Goal: Book appointment/travel/reservation

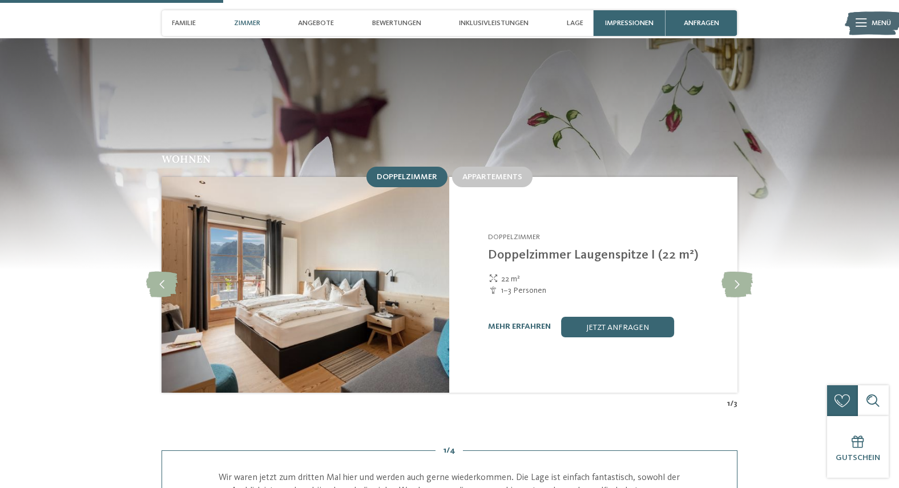
scroll to position [995, 0]
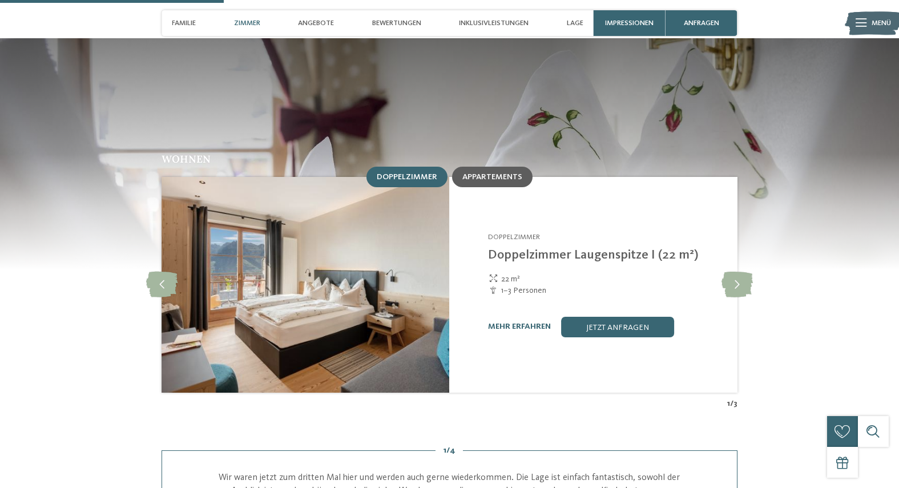
click at [504, 173] on span "Appartements" at bounding box center [492, 177] width 60 height 8
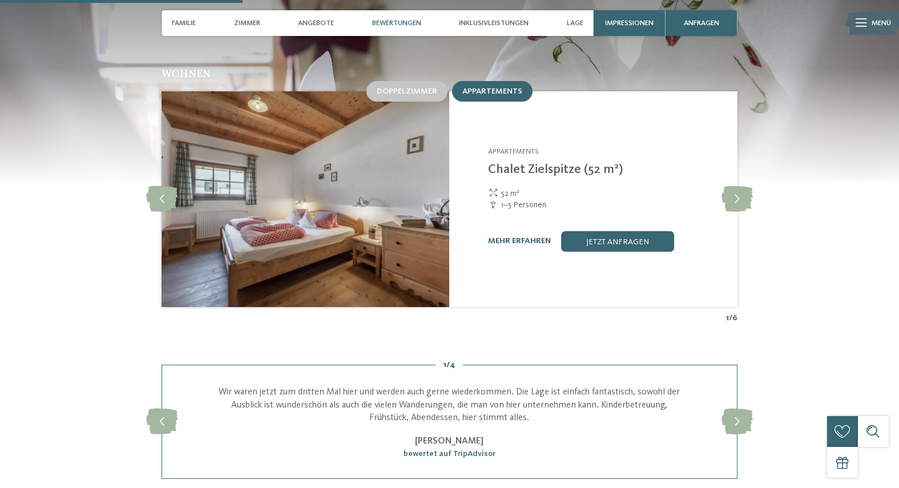
scroll to position [1078, 0]
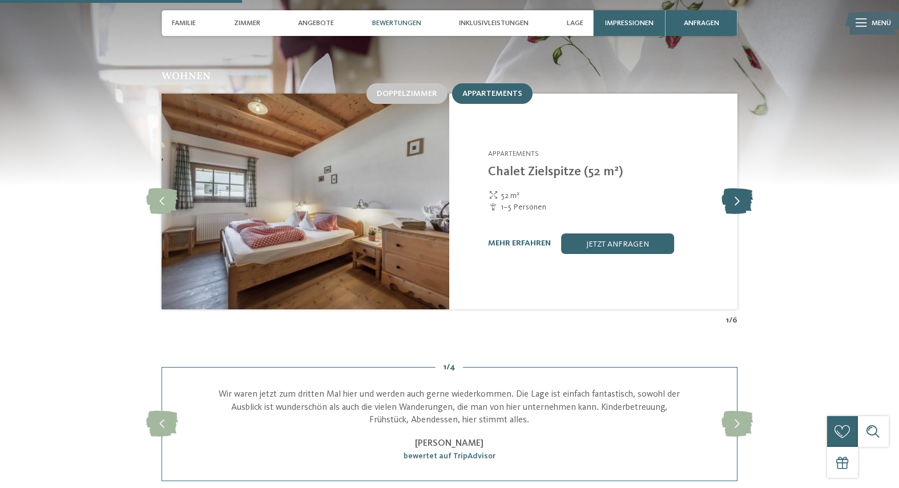
click at [736, 188] on icon at bounding box center [736, 201] width 31 height 26
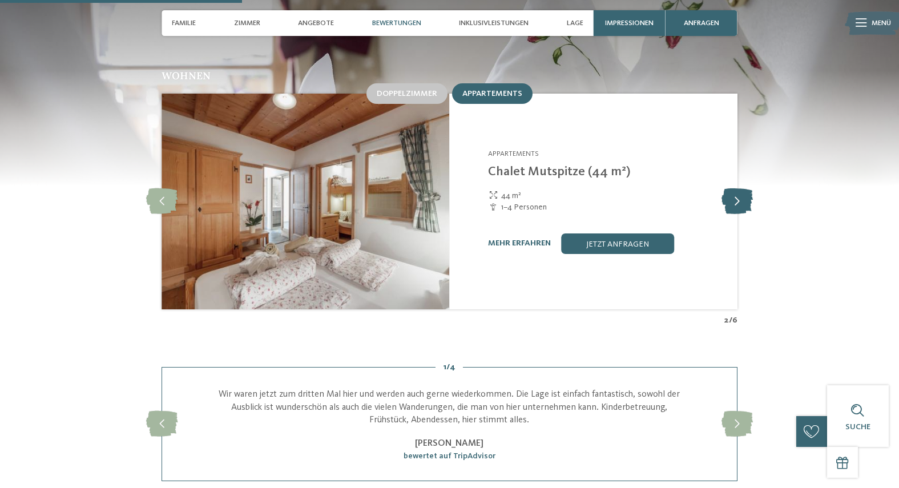
click at [736, 188] on icon at bounding box center [736, 201] width 31 height 26
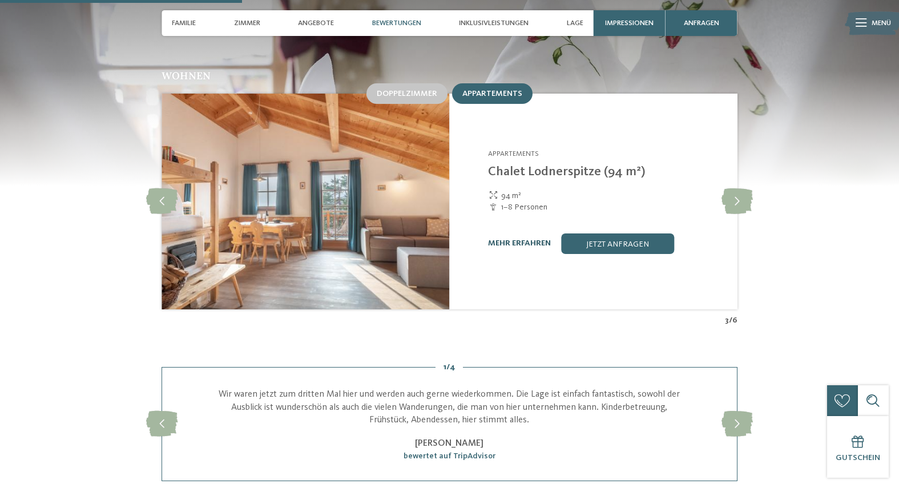
click at [515, 239] on link "mehr erfahren" at bounding box center [519, 243] width 63 height 8
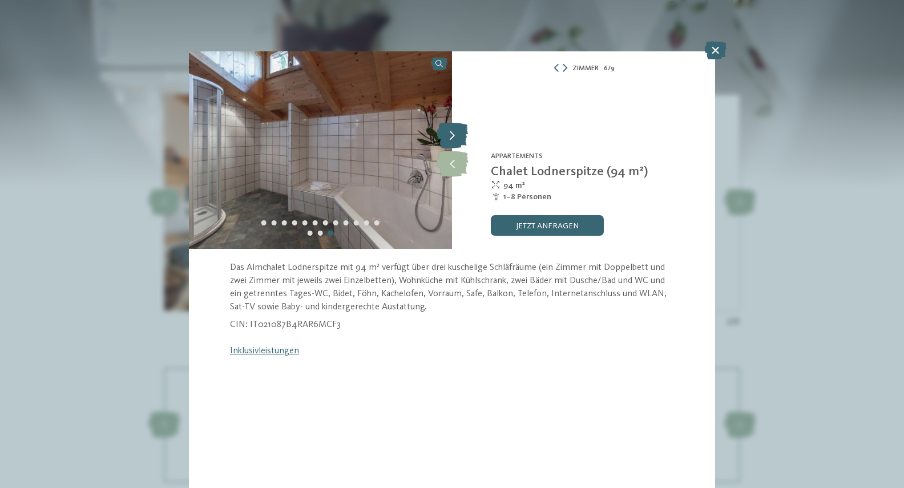
click at [458, 136] on icon at bounding box center [452, 136] width 31 height 26
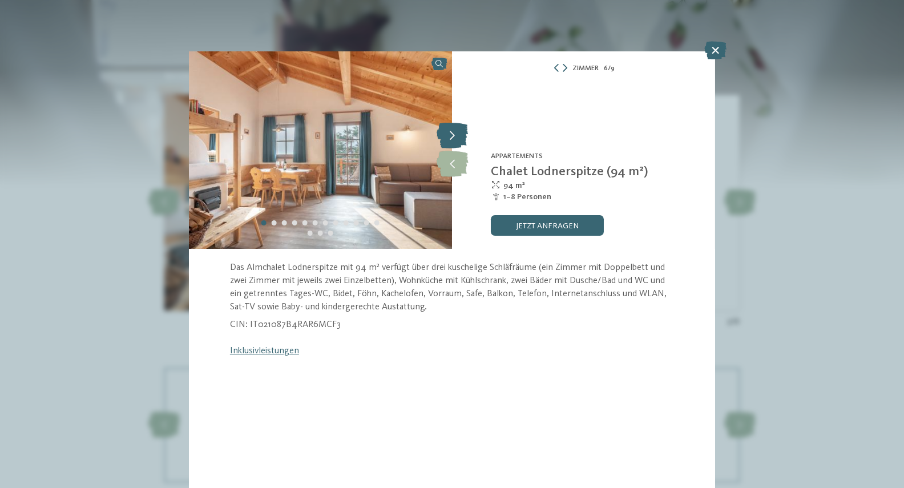
click at [458, 136] on icon at bounding box center [452, 136] width 31 height 26
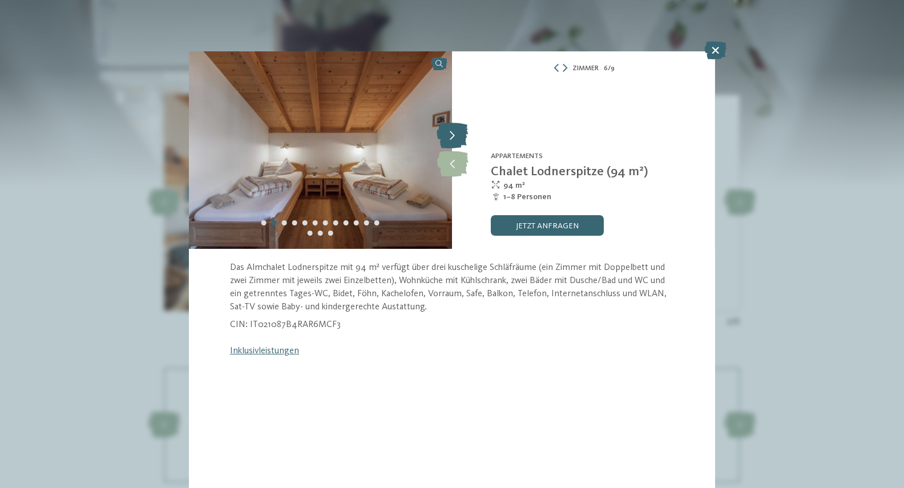
click at [458, 136] on icon at bounding box center [452, 136] width 31 height 26
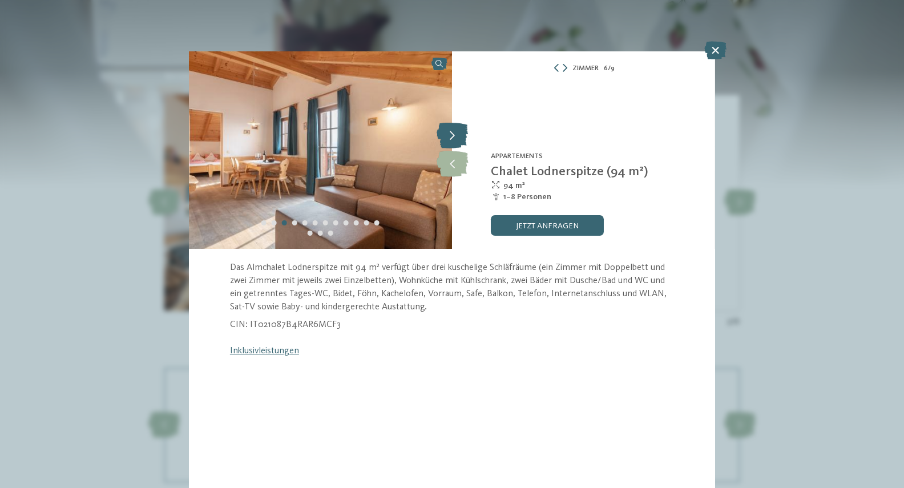
click at [458, 136] on icon at bounding box center [452, 136] width 31 height 26
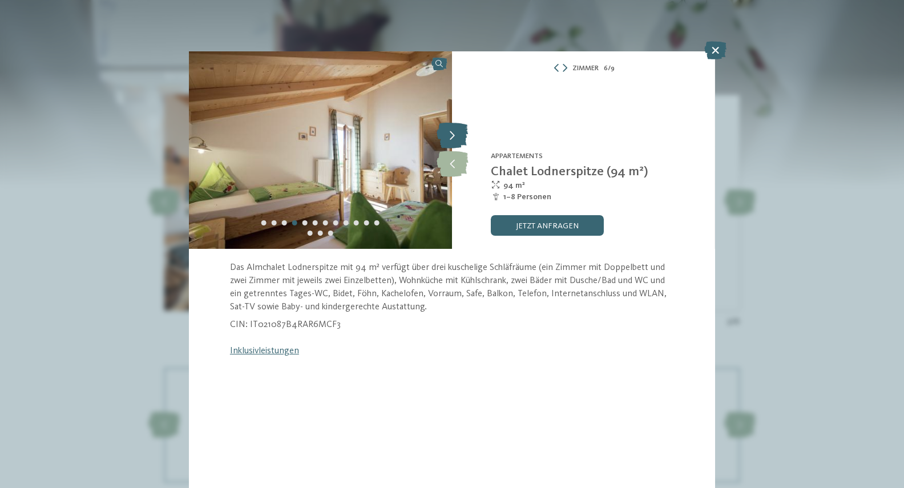
click at [458, 136] on icon at bounding box center [452, 136] width 31 height 26
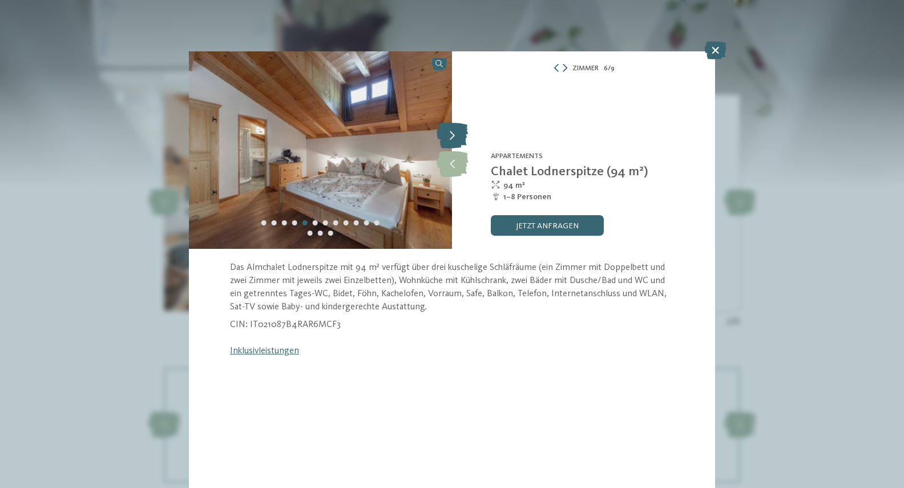
click at [458, 136] on icon at bounding box center [452, 136] width 31 height 26
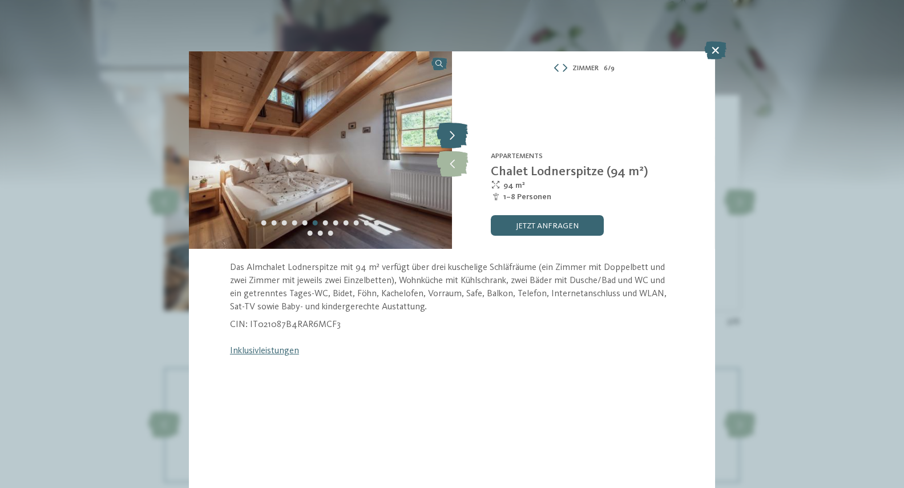
click at [458, 136] on icon at bounding box center [452, 136] width 31 height 26
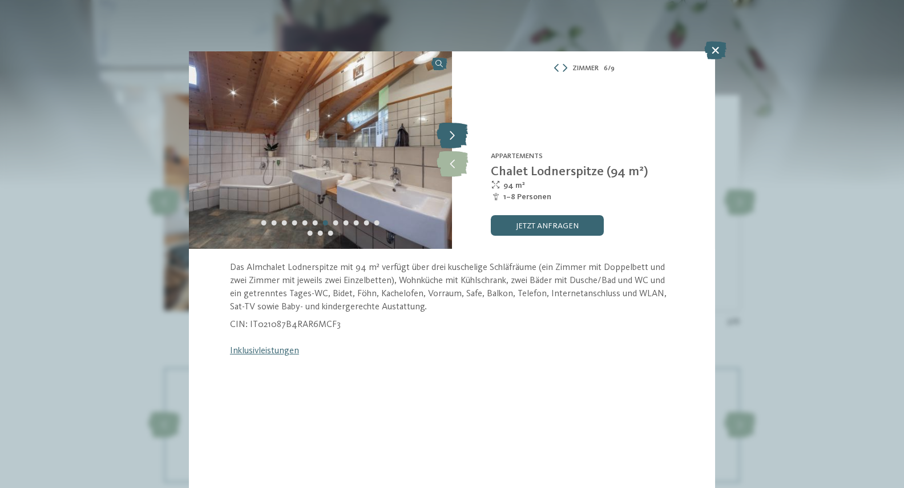
click at [458, 136] on icon at bounding box center [452, 136] width 31 height 26
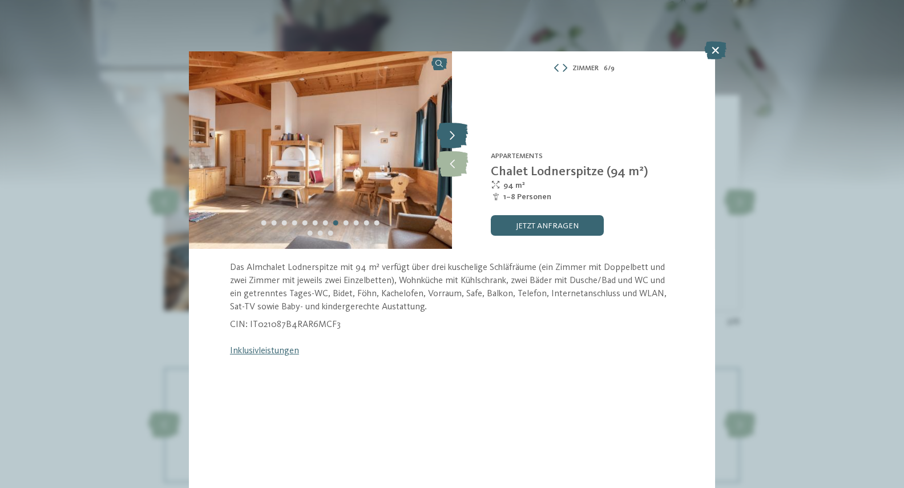
click at [458, 136] on icon at bounding box center [452, 136] width 31 height 26
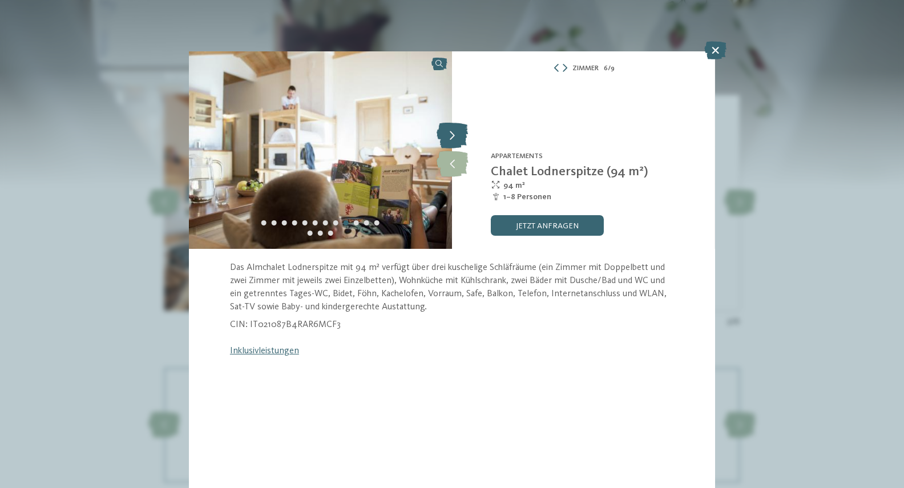
click at [458, 136] on icon at bounding box center [452, 136] width 31 height 26
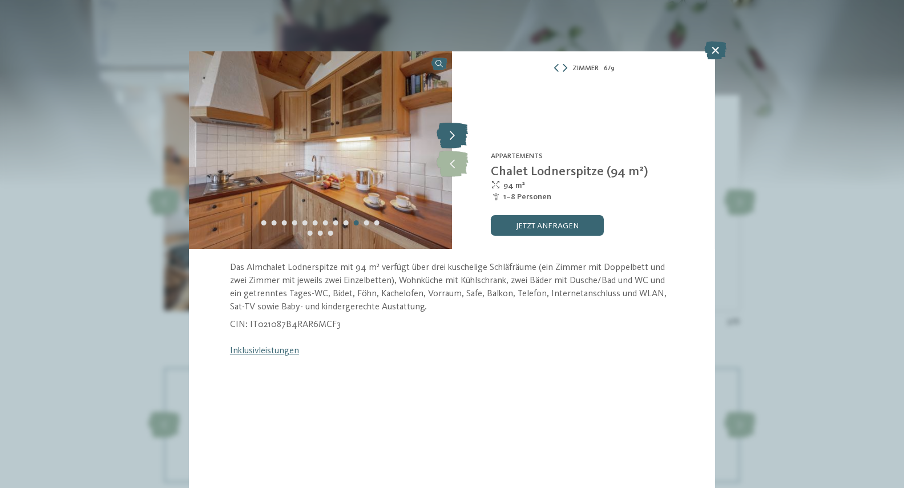
click at [458, 136] on icon at bounding box center [452, 136] width 31 height 26
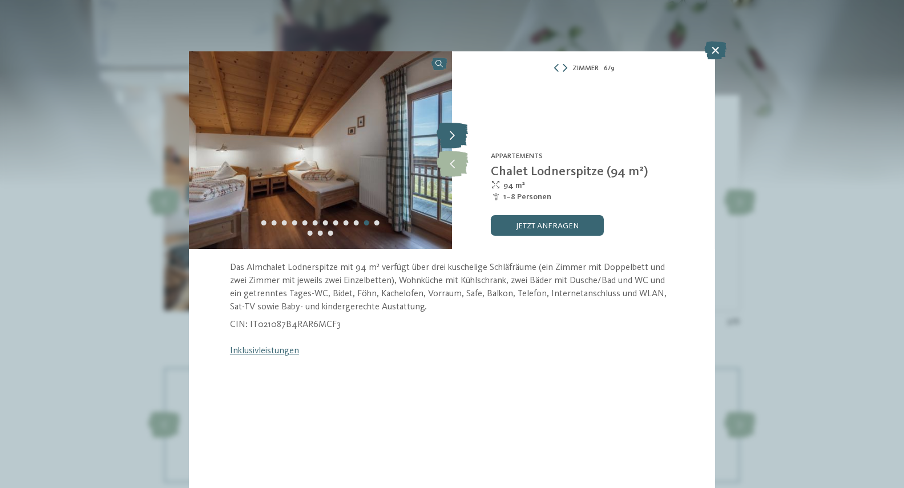
click at [458, 136] on icon at bounding box center [452, 136] width 31 height 26
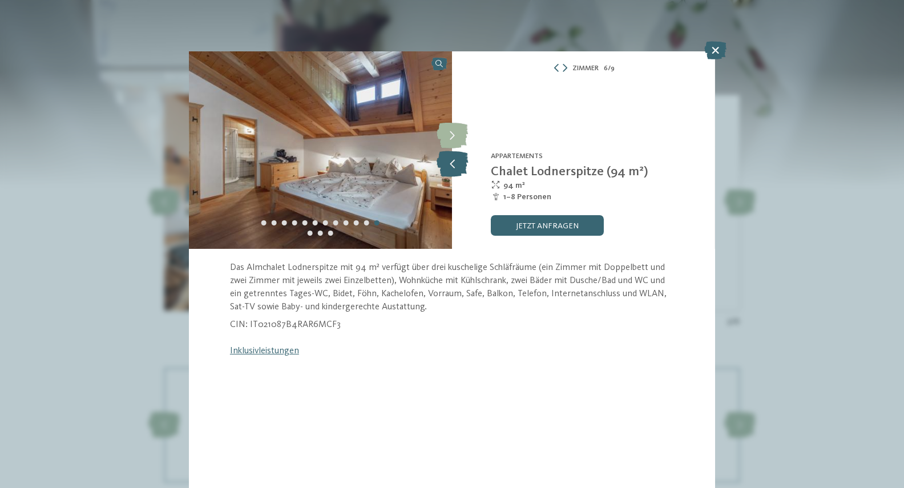
click at [458, 163] on icon at bounding box center [452, 164] width 31 height 26
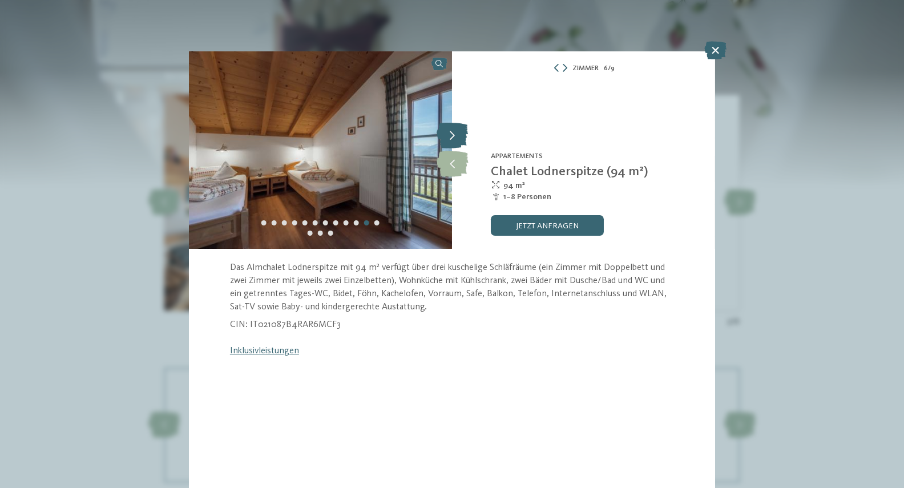
click at [459, 138] on icon at bounding box center [452, 136] width 31 height 26
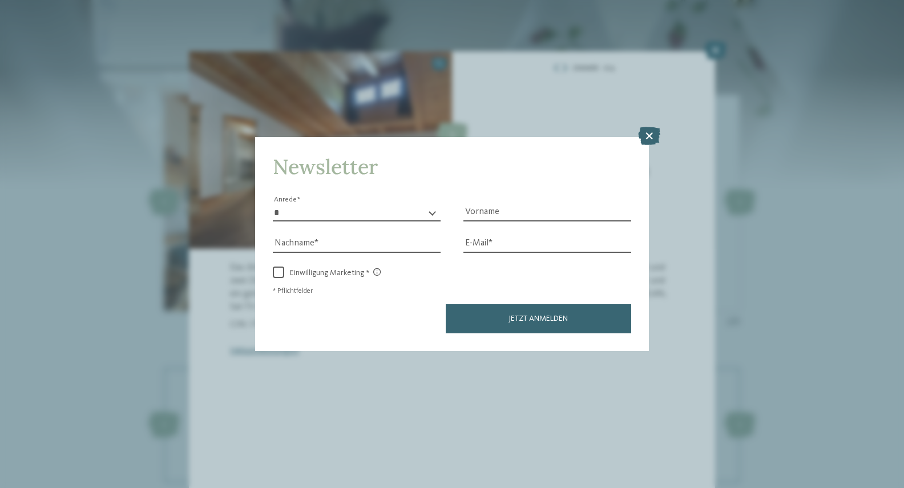
click at [712, 50] on div "Newsletter * **** **** ******* ****** Anrede Vorname Nachname Link" at bounding box center [452, 244] width 904 height 488
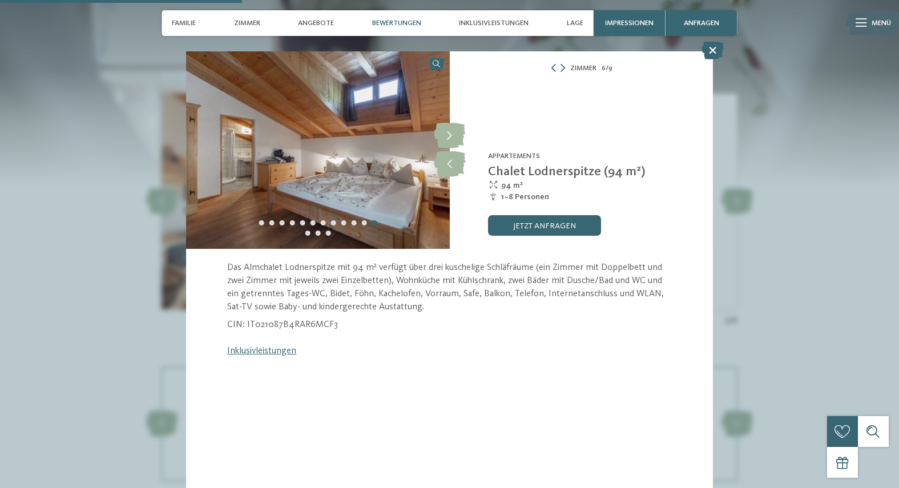
click at [571, 227] on link "jetzt anfragen" at bounding box center [544, 225] width 113 height 21
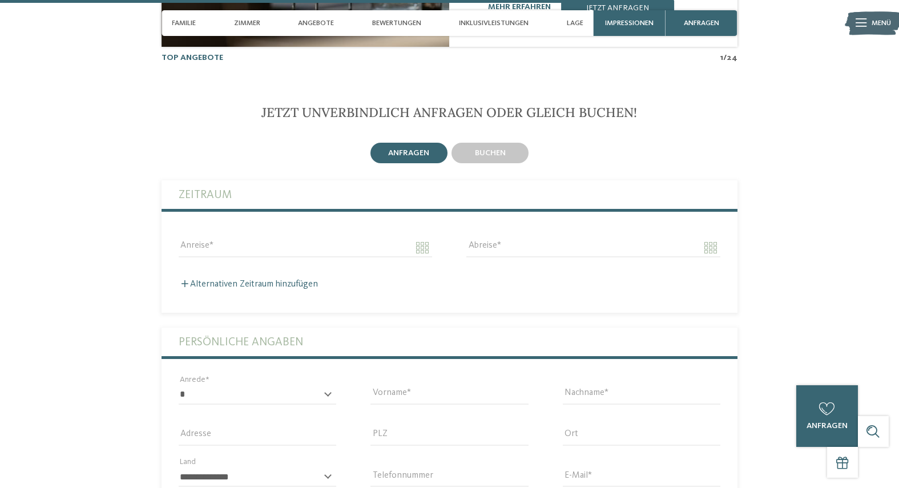
scroll to position [2396, 0]
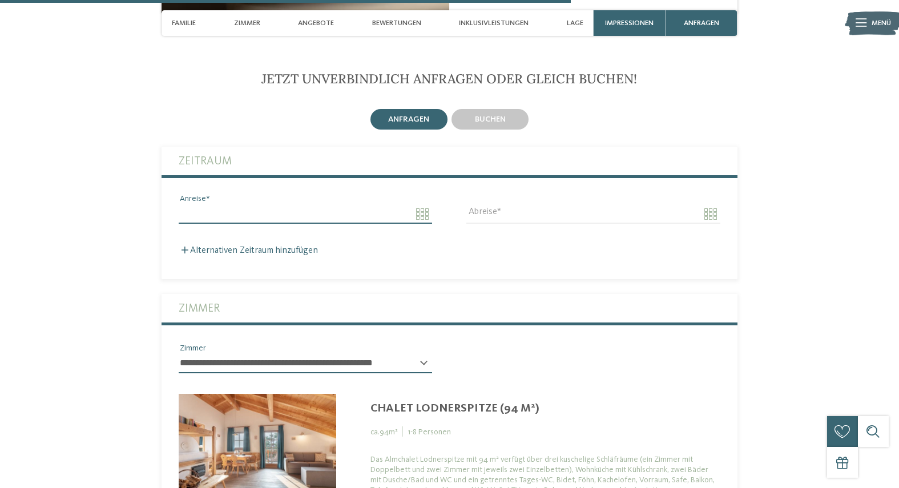
click at [419, 204] on input "Anreise" at bounding box center [305, 213] width 253 height 19
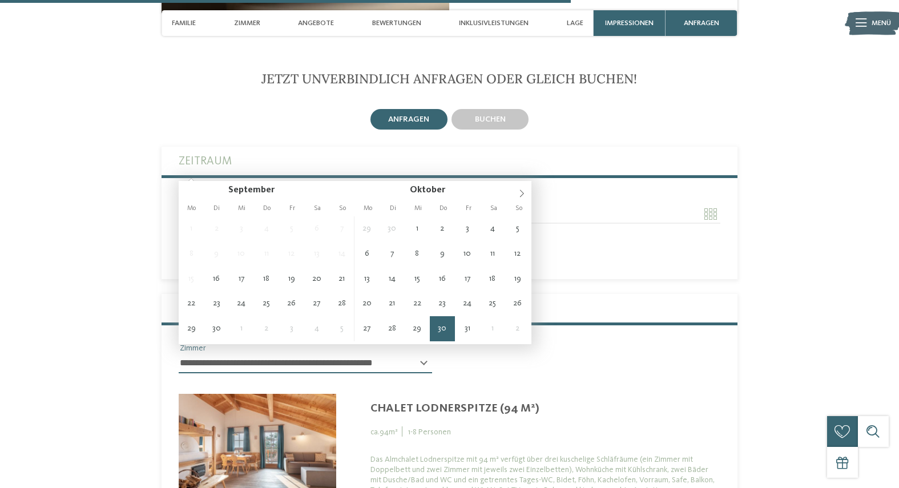
click at [256, 204] on input "**********" at bounding box center [305, 213] width 253 height 19
type input "**********"
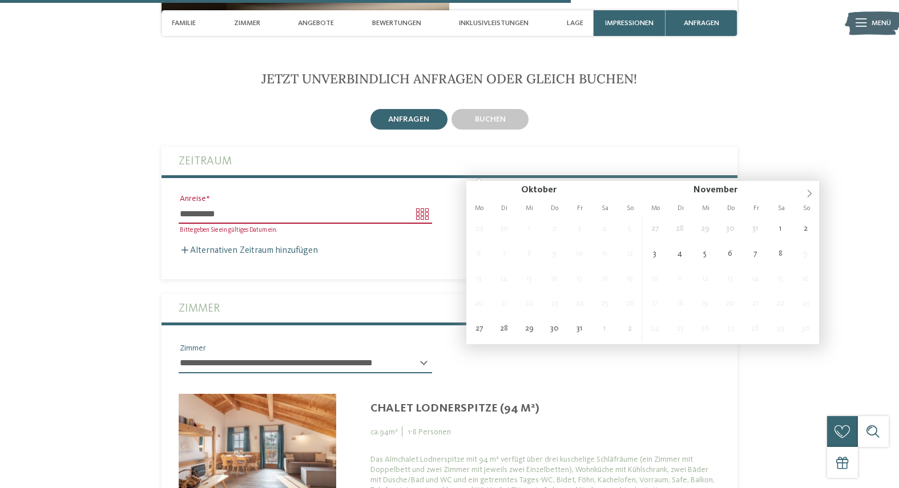
scroll to position [2393, 0]
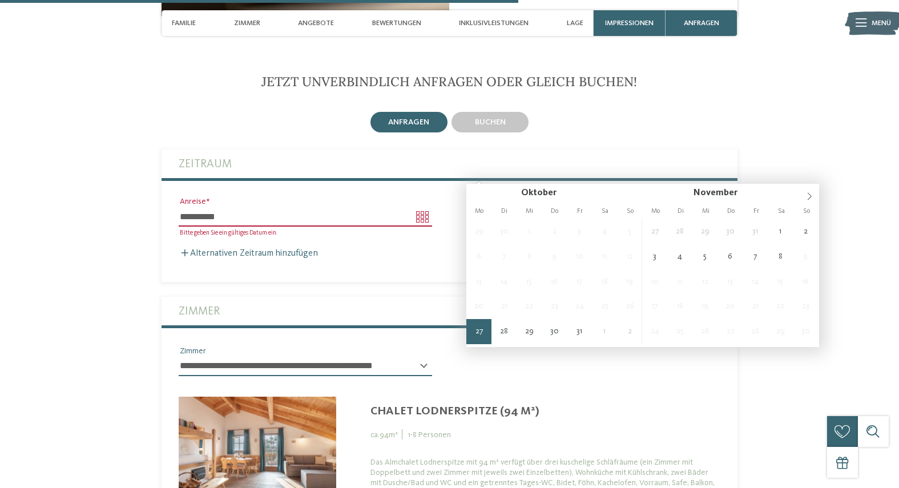
type input "**********"
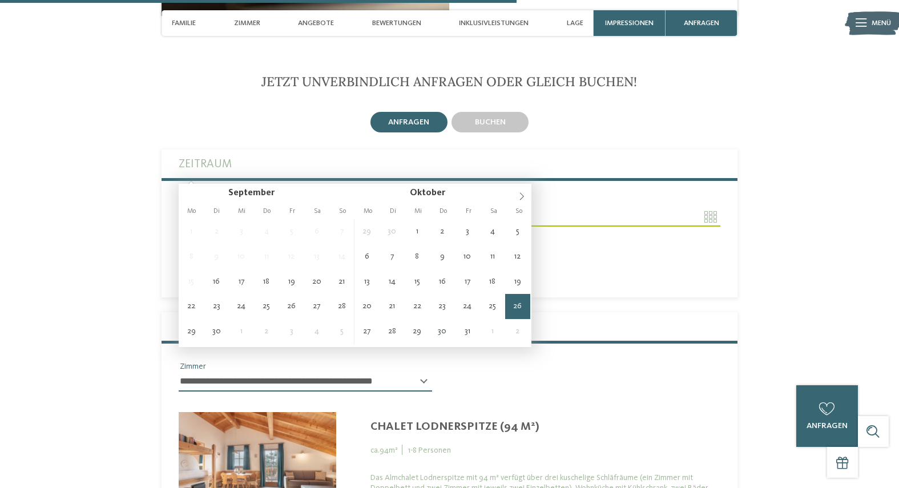
click at [424, 207] on input "**********" at bounding box center [305, 216] width 253 height 19
type input "**********"
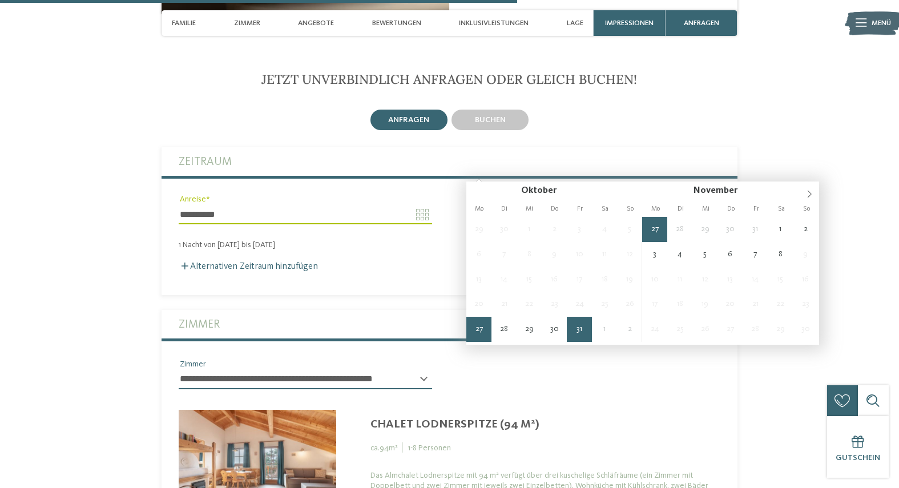
scroll to position [2398, 0]
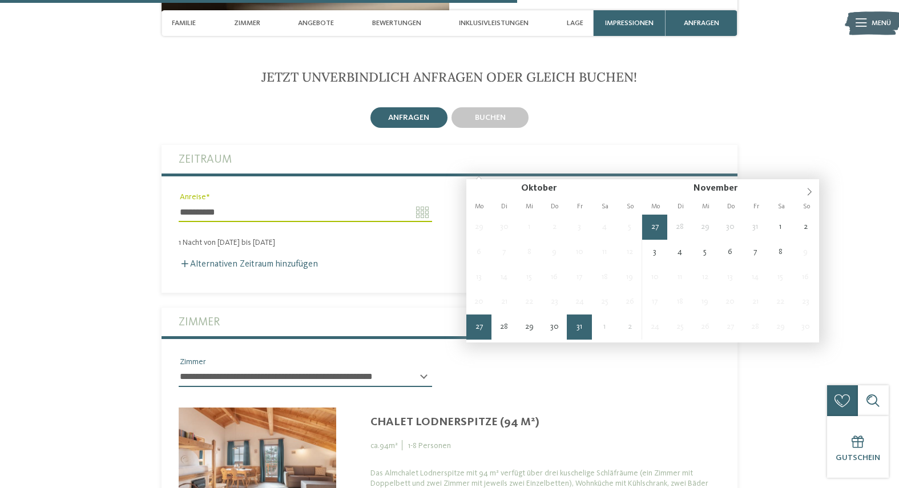
type input "**********"
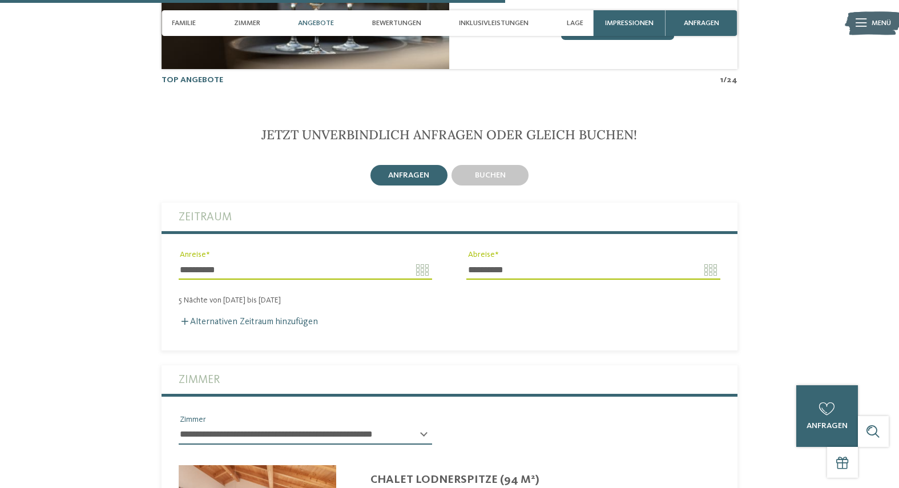
scroll to position [2340, 0]
click at [515, 260] on input "**********" at bounding box center [592, 269] width 253 height 19
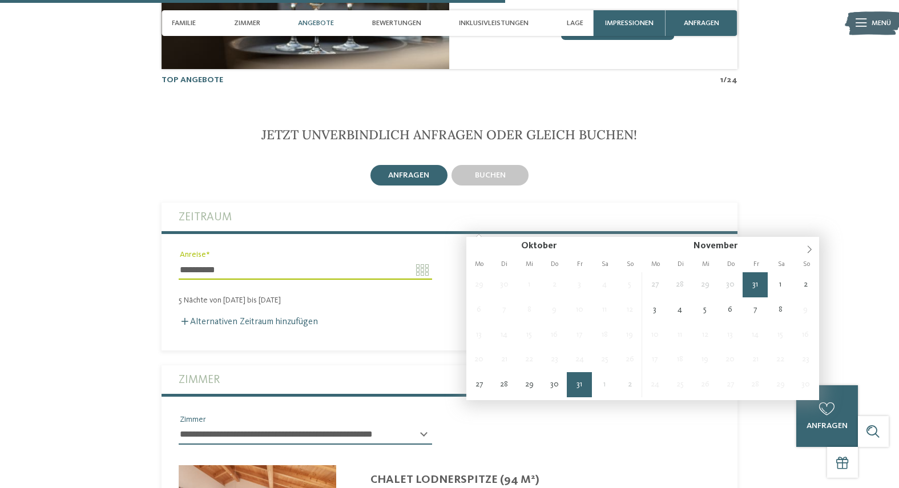
scroll to position [2337, 0]
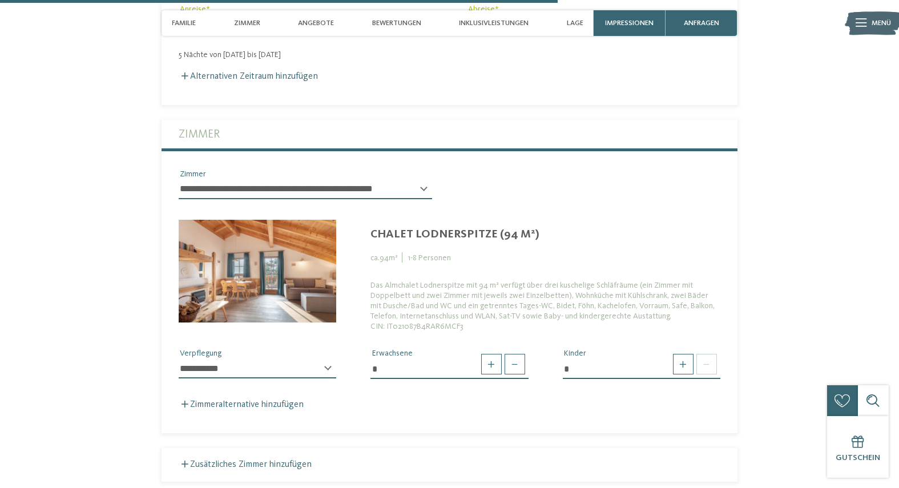
scroll to position [2587, 0]
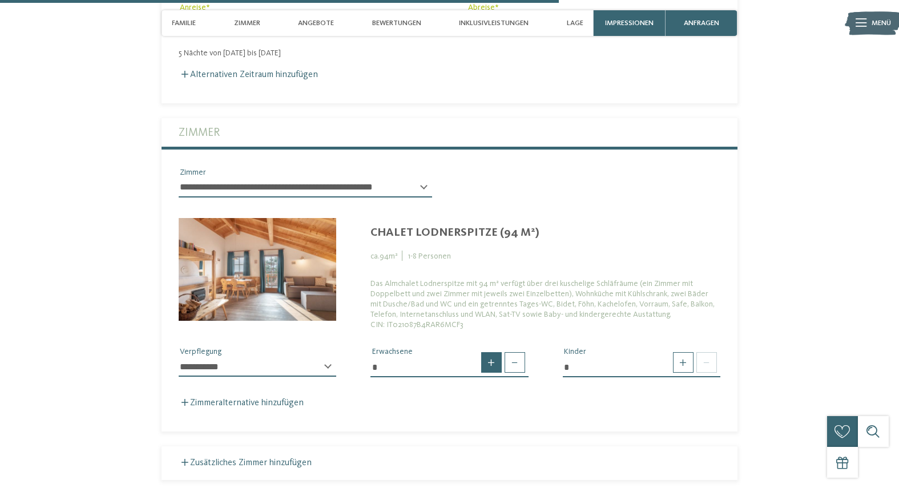
click at [490, 352] on span at bounding box center [491, 362] width 21 height 21
click at [513, 352] on span at bounding box center [515, 362] width 21 height 21
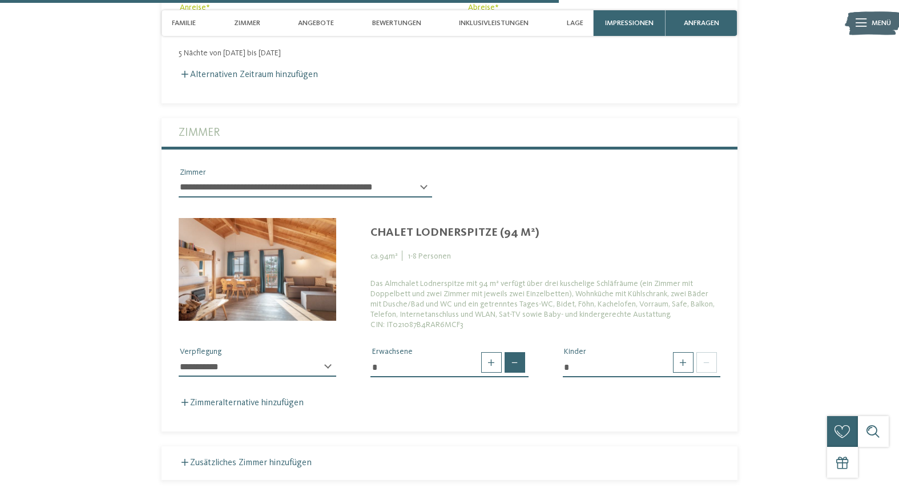
type input "*"
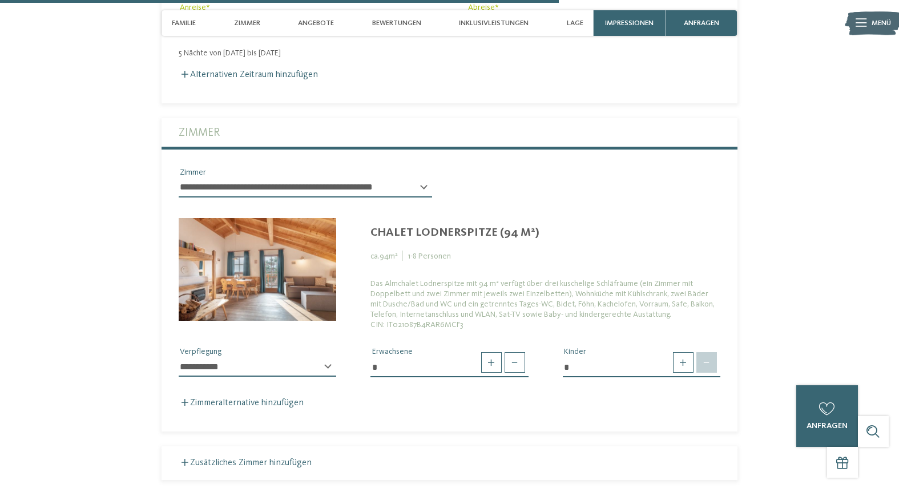
click at [705, 352] on span at bounding box center [706, 362] width 21 height 21
click at [688, 352] on span at bounding box center [683, 362] width 21 height 21
type input "*"
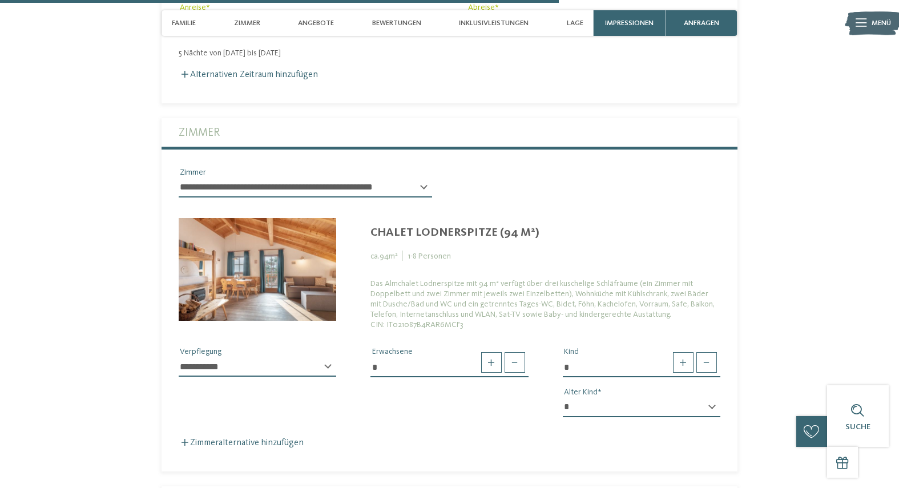
select select "*"
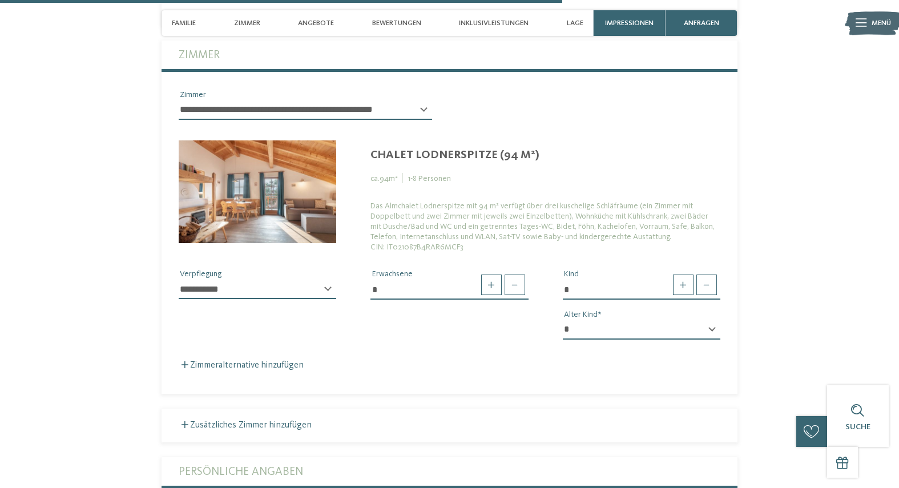
scroll to position [2666, 0]
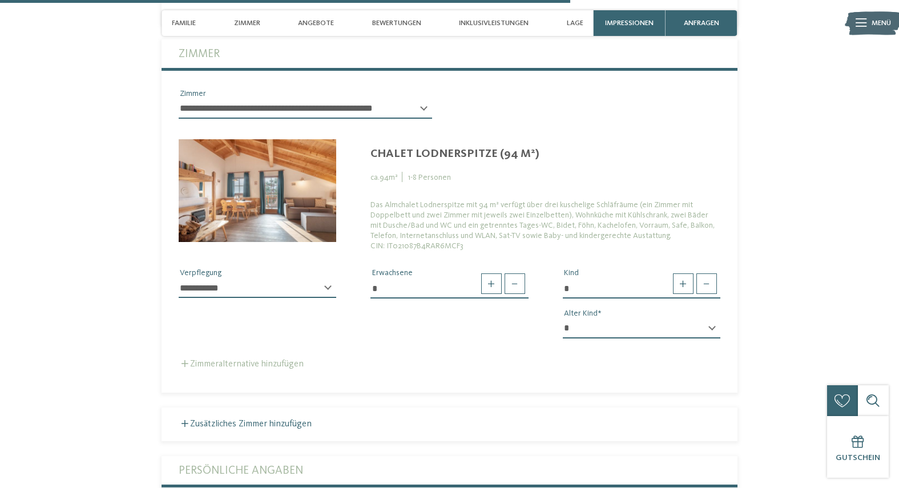
click at [269, 360] on label "Zimmeralternative hinzufügen" at bounding box center [241, 364] width 125 height 9
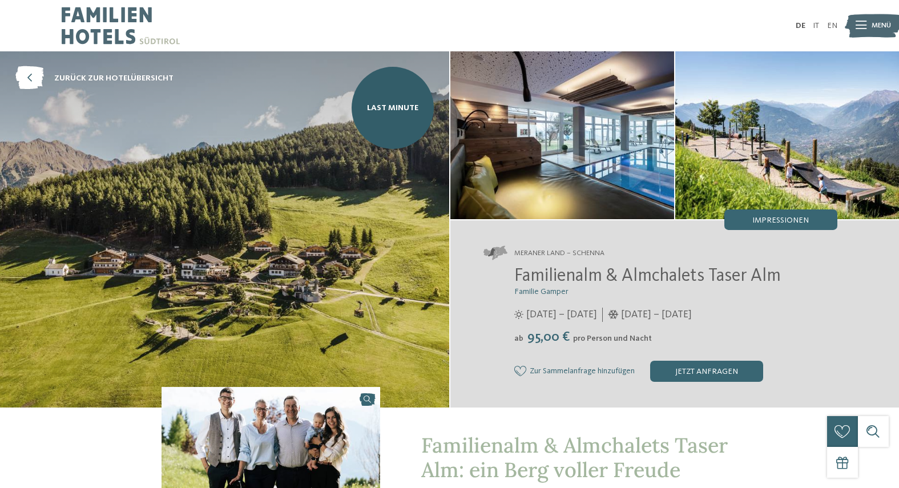
scroll to position [0, 0]
click at [389, 102] on link "Last Minute" at bounding box center [393, 108] width 82 height 82
